Goal: Task Accomplishment & Management: Manage account settings

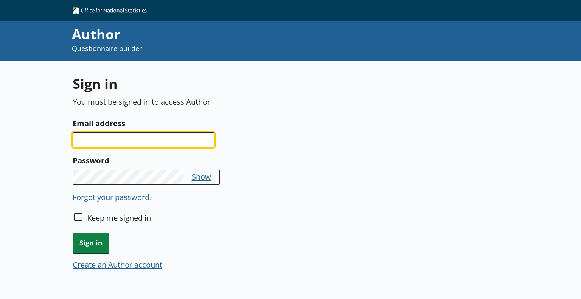
click at [135, 138] on input "Email address" at bounding box center [144, 139] width 142 height 15
type input "[EMAIL_ADDRESS][PERSON_NAME][DOMAIN_NAME]"
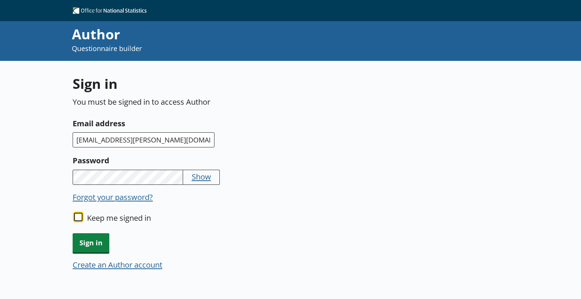
click at [78, 214] on input "Keep me signed in" at bounding box center [78, 217] width 8 height 8
checkbox input "true"
click at [89, 239] on span "Sign in" at bounding box center [91, 242] width 37 height 19
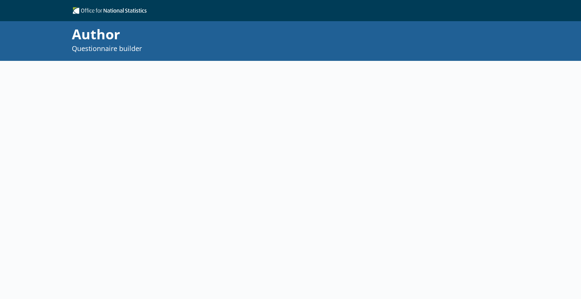
click at [89, 239] on div at bounding box center [289, 203] width 432 height 259
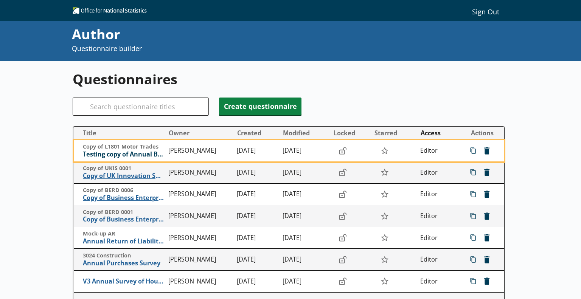
click at [127, 155] on span "Testing copy of Annual Business Survey" at bounding box center [124, 154] width 82 height 8
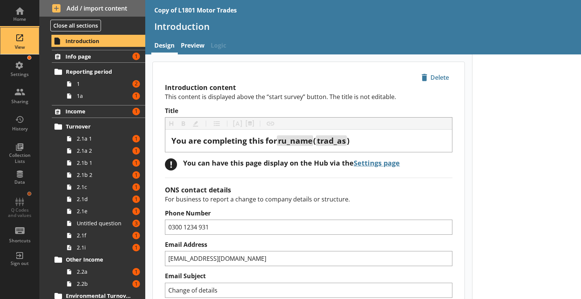
click at [14, 37] on div "View" at bounding box center [19, 41] width 26 height 26
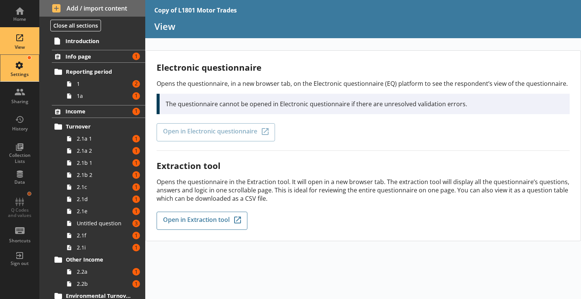
click at [21, 78] on div "Settings" at bounding box center [19, 68] width 26 height 26
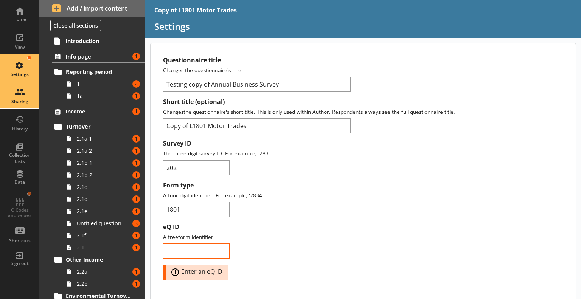
click at [19, 93] on div "Sharing" at bounding box center [19, 95] width 26 height 26
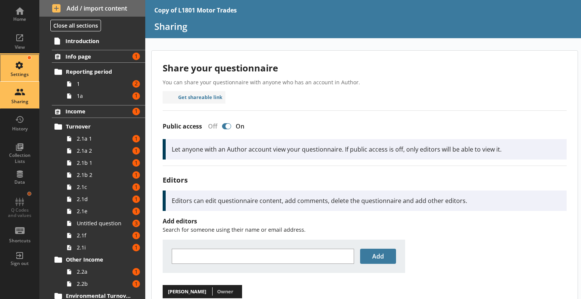
click at [12, 64] on div "Settings" at bounding box center [19, 68] width 26 height 26
